Goal: Information Seeking & Learning: Find specific fact

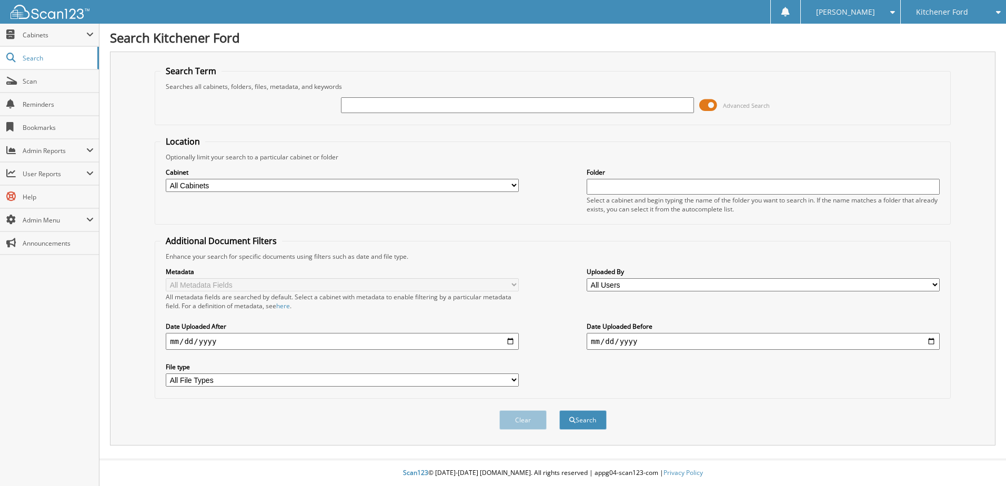
click at [435, 107] on input "text" at bounding box center [517, 105] width 353 height 16
type input "25F5450"
click at [598, 427] on button "Search" at bounding box center [582, 419] width 47 height 19
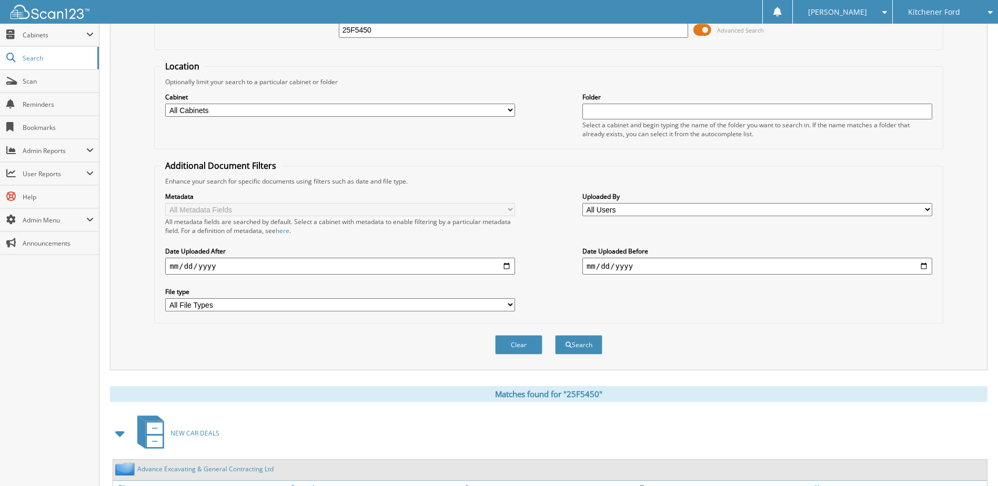
scroll to position [166, 0]
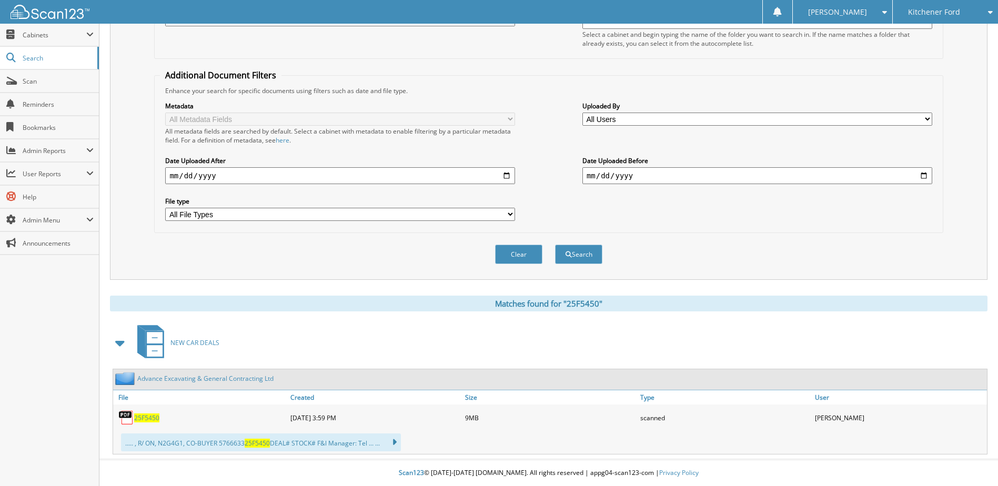
click at [145, 417] on span "25F5450" at bounding box center [146, 417] width 25 height 9
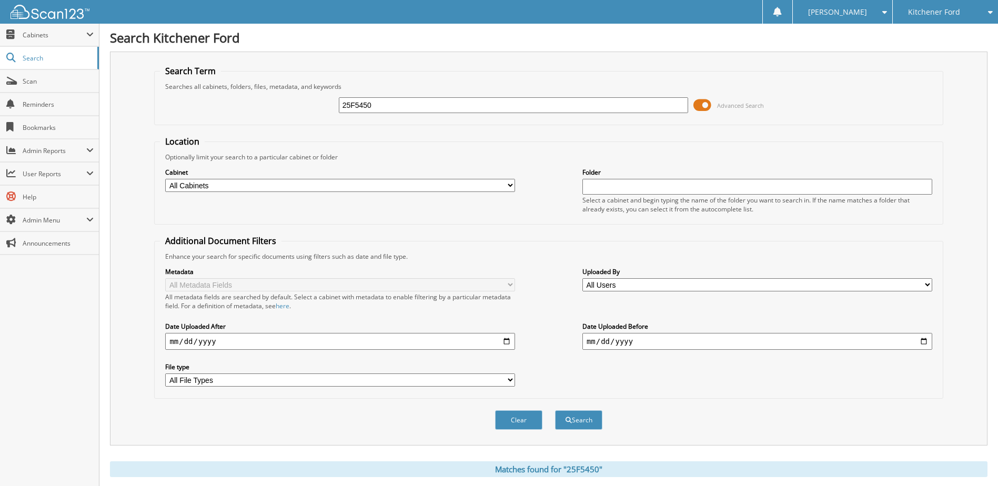
click at [257, 99] on div "25F5450 Advanced Search" at bounding box center [548, 105] width 777 height 28
paste input "393"
type input "25F3930"
click at [583, 420] on button "Search" at bounding box center [578, 419] width 47 height 19
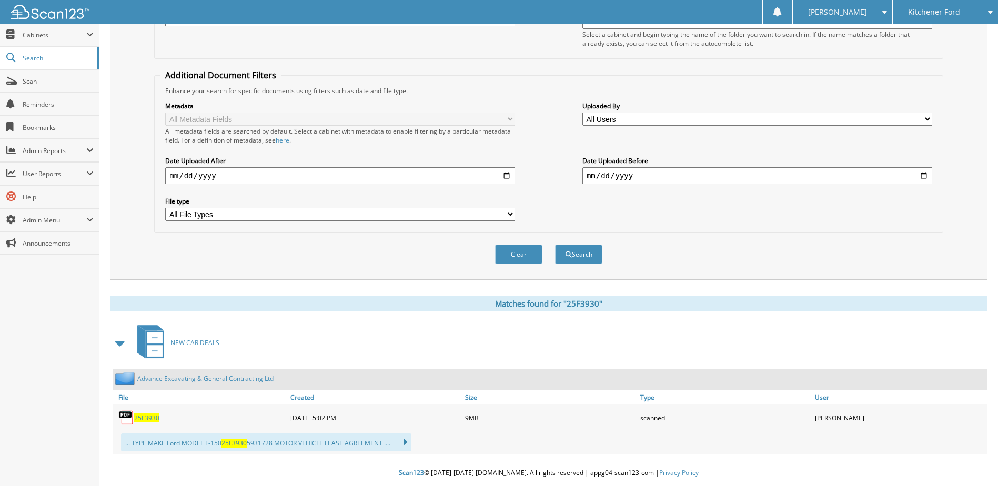
click at [153, 418] on span "25F3930" at bounding box center [146, 417] width 25 height 9
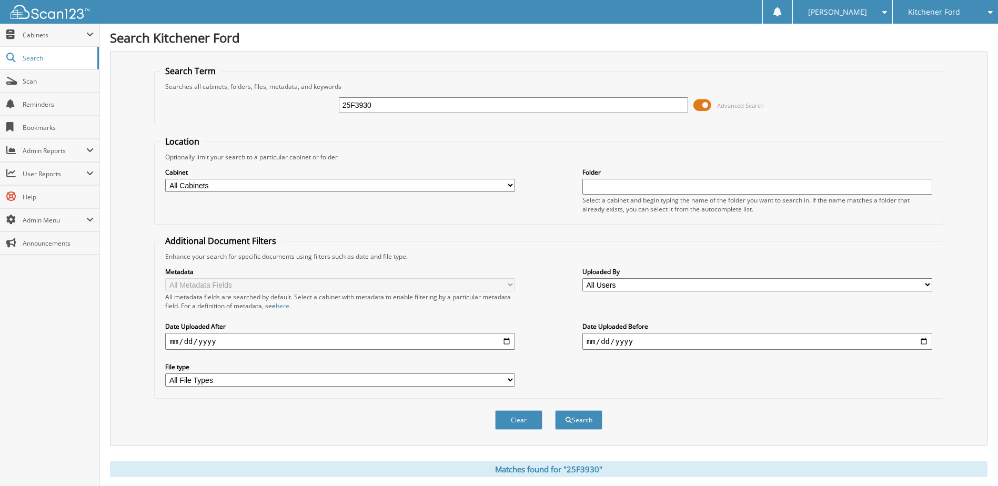
drag, startPoint x: 443, startPoint y: 105, endPoint x: 230, endPoint y: 112, distance: 213.2
click at [230, 112] on div "25F3930 Advanced Search" at bounding box center [548, 105] width 777 height 28
type input "25F5580"
click at [555, 410] on button "Search" at bounding box center [578, 419] width 47 height 19
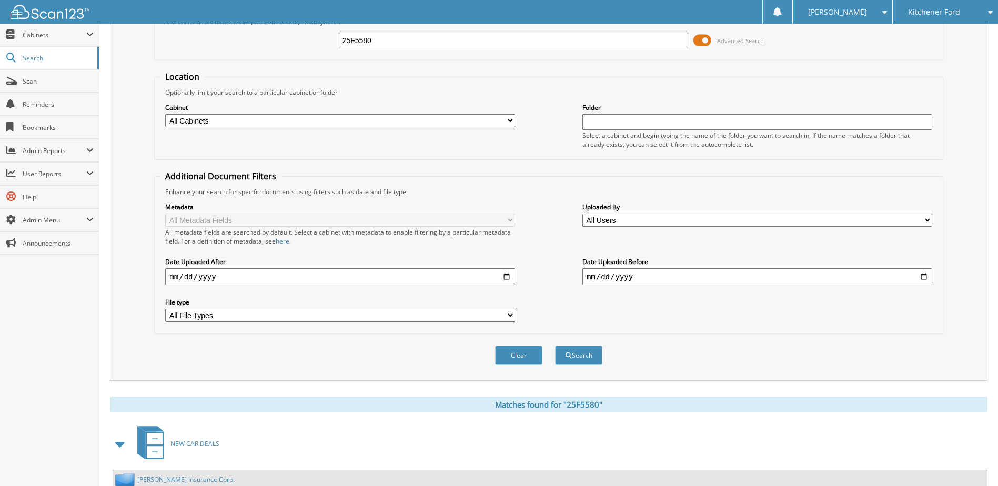
scroll to position [166, 0]
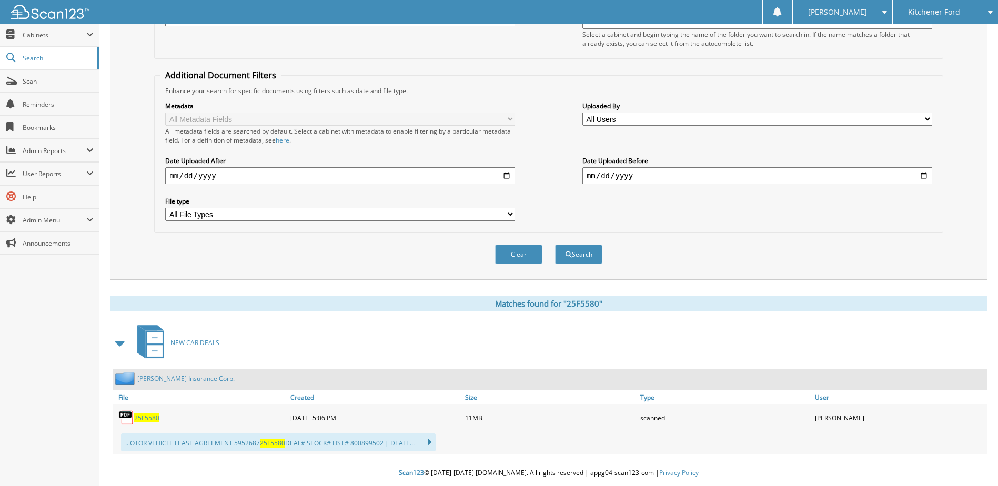
click at [149, 417] on span "25F5580" at bounding box center [146, 417] width 25 height 9
click at [693, 228] on fieldset "Additional Document Filters Enhance your search for specific documents using fi…" at bounding box center [548, 151] width 789 height 164
